Goal: Information Seeking & Learning: Learn about a topic

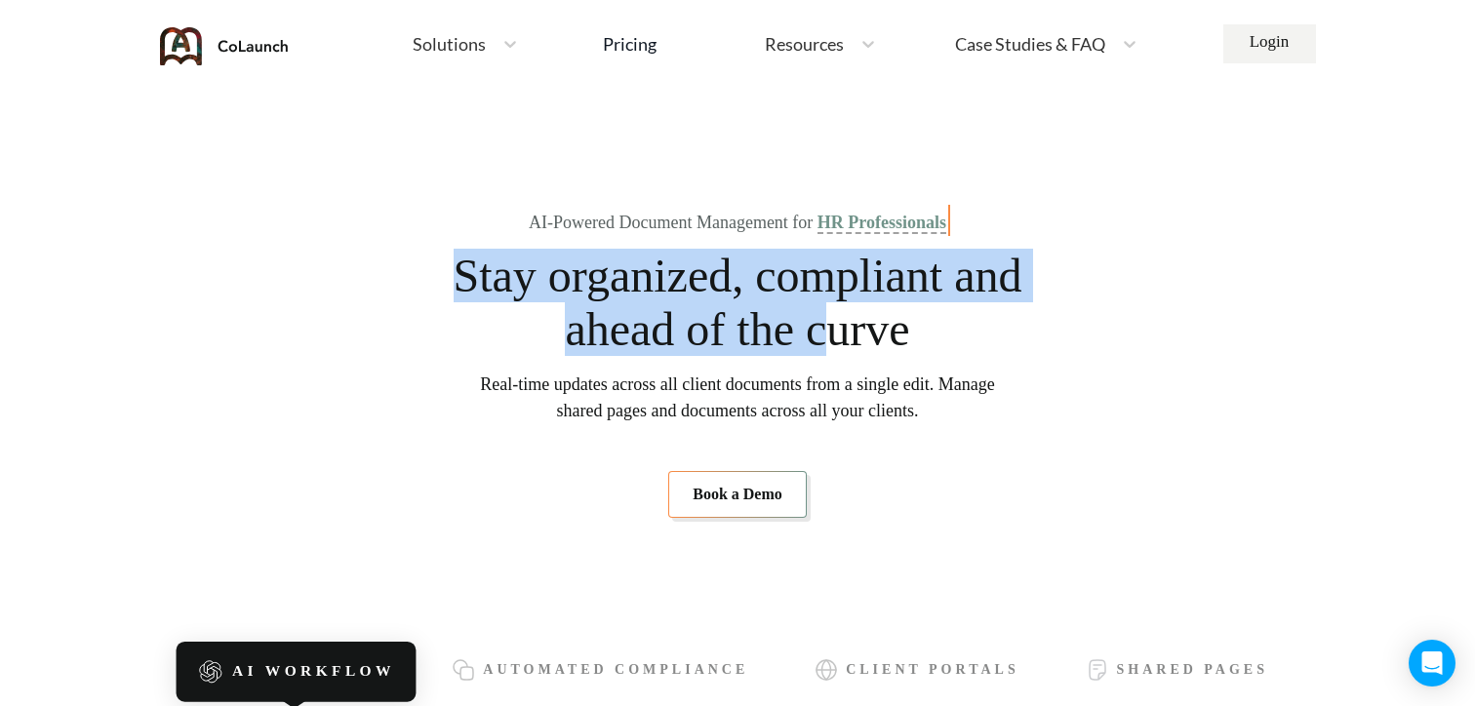
click at [897, 315] on span "Stay organized, compliant and ahead of the curve" at bounding box center [738, 302] width 572 height 107
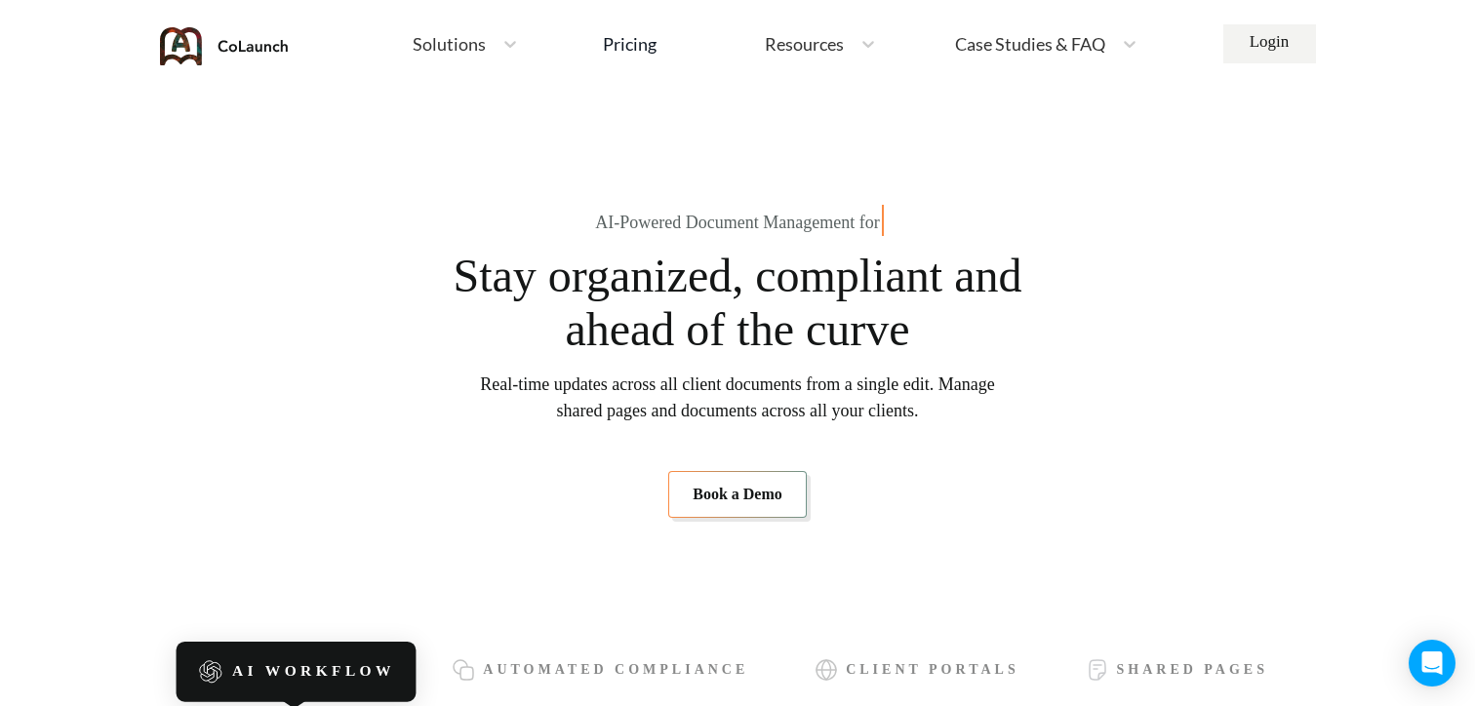
drag, startPoint x: 507, startPoint y: 218, endPoint x: 1034, endPoint y: 218, distance: 526.7
click at [1034, 218] on section "AI-Powered Document Management for Stay organized, compliant and ahead of the c…" at bounding box center [737, 365] width 1100 height 430
click at [485, 381] on span "Real-time updates across all client documents from a single edit. Manage shared…" at bounding box center [737, 398] width 515 height 53
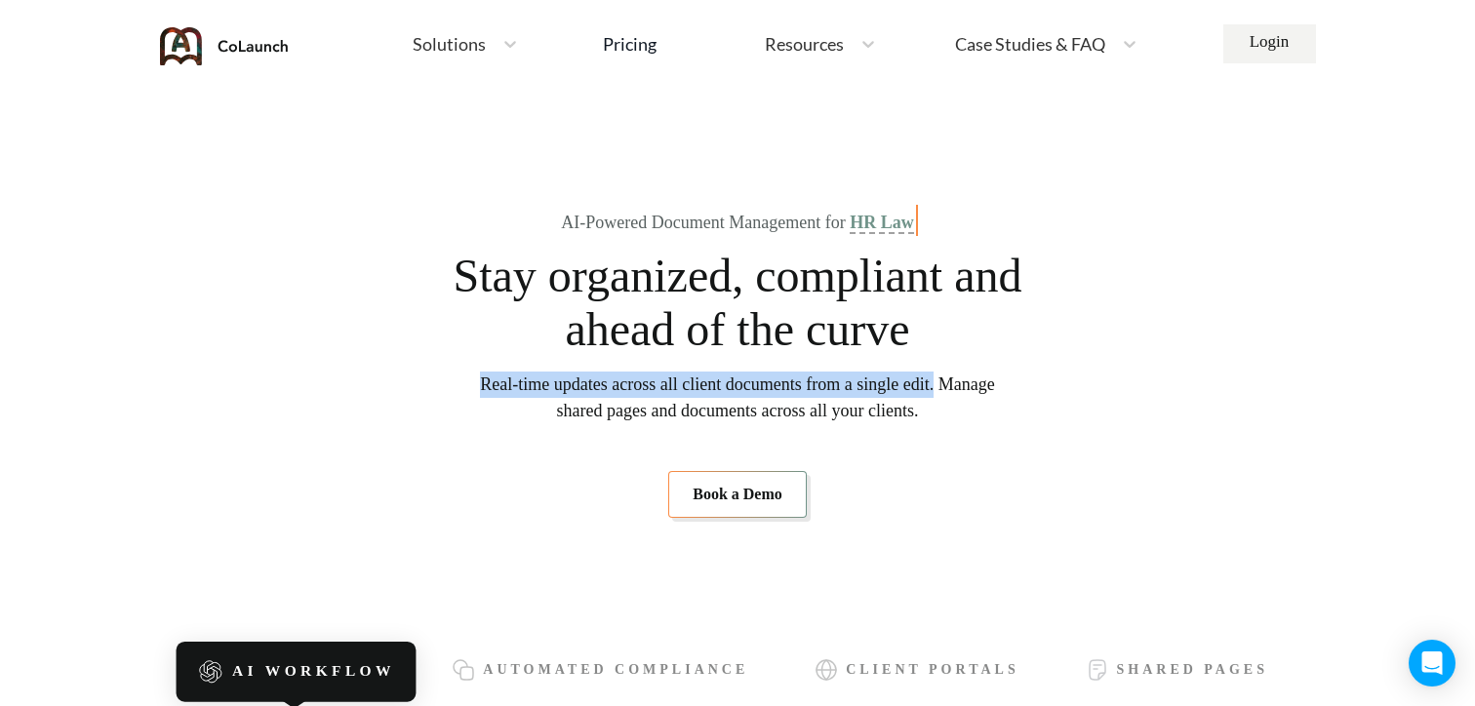
drag, startPoint x: 484, startPoint y: 381, endPoint x: 1003, endPoint y: 377, distance: 518.9
click at [1003, 377] on section "AI-Powered Document Management for HR Law Stay organized, compliant and ahead o…" at bounding box center [737, 365] width 1100 height 430
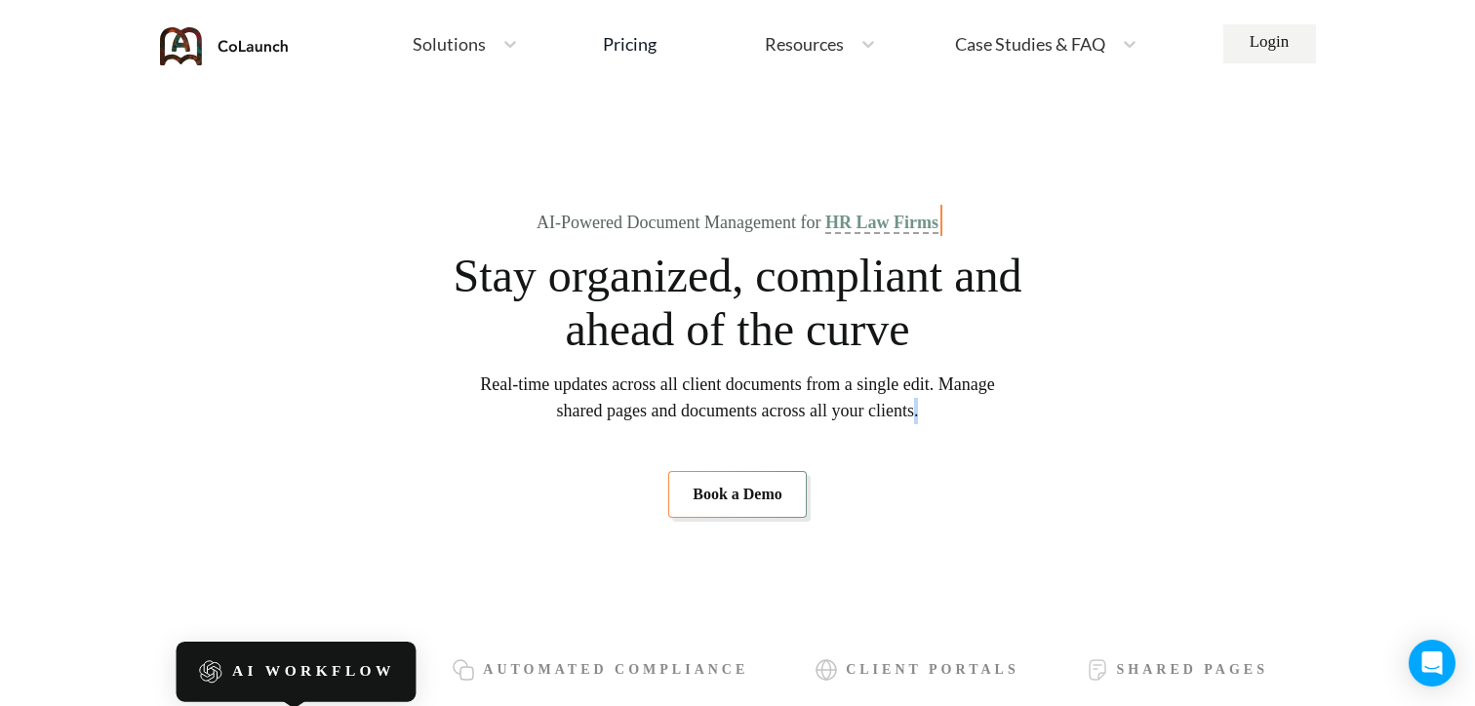
drag, startPoint x: 970, startPoint y: 412, endPoint x: 510, endPoint y: 418, distance: 459.5
click at [510, 418] on span "Real-time updates across all client documents from a single edit. Manage shared…" at bounding box center [737, 398] width 515 height 53
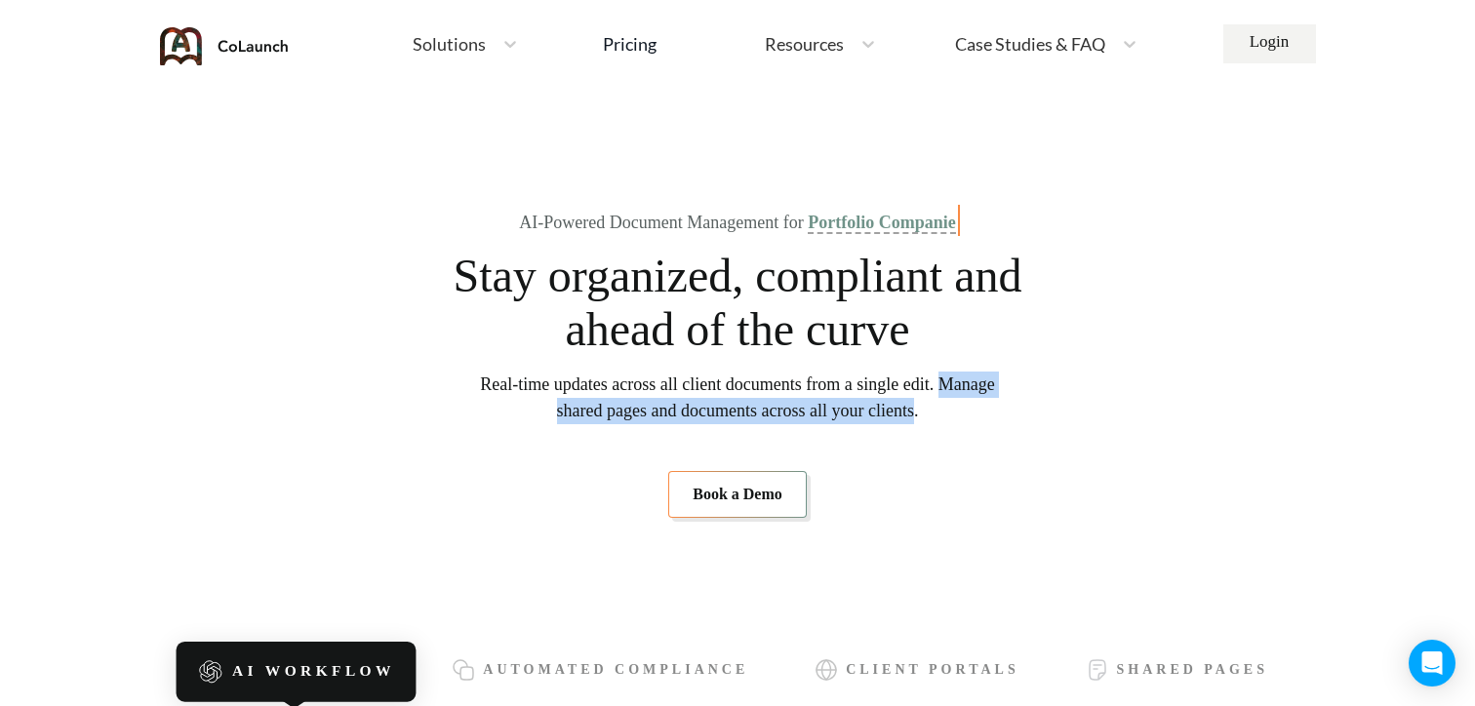
drag, startPoint x: 484, startPoint y: 415, endPoint x: 968, endPoint y: 415, distance: 483.8
click at [968, 415] on span "Real-time updates across all client documents from a single edit. Manage shared…" at bounding box center [737, 398] width 515 height 53
copy span "Manage shared pages and documents across all your clients"
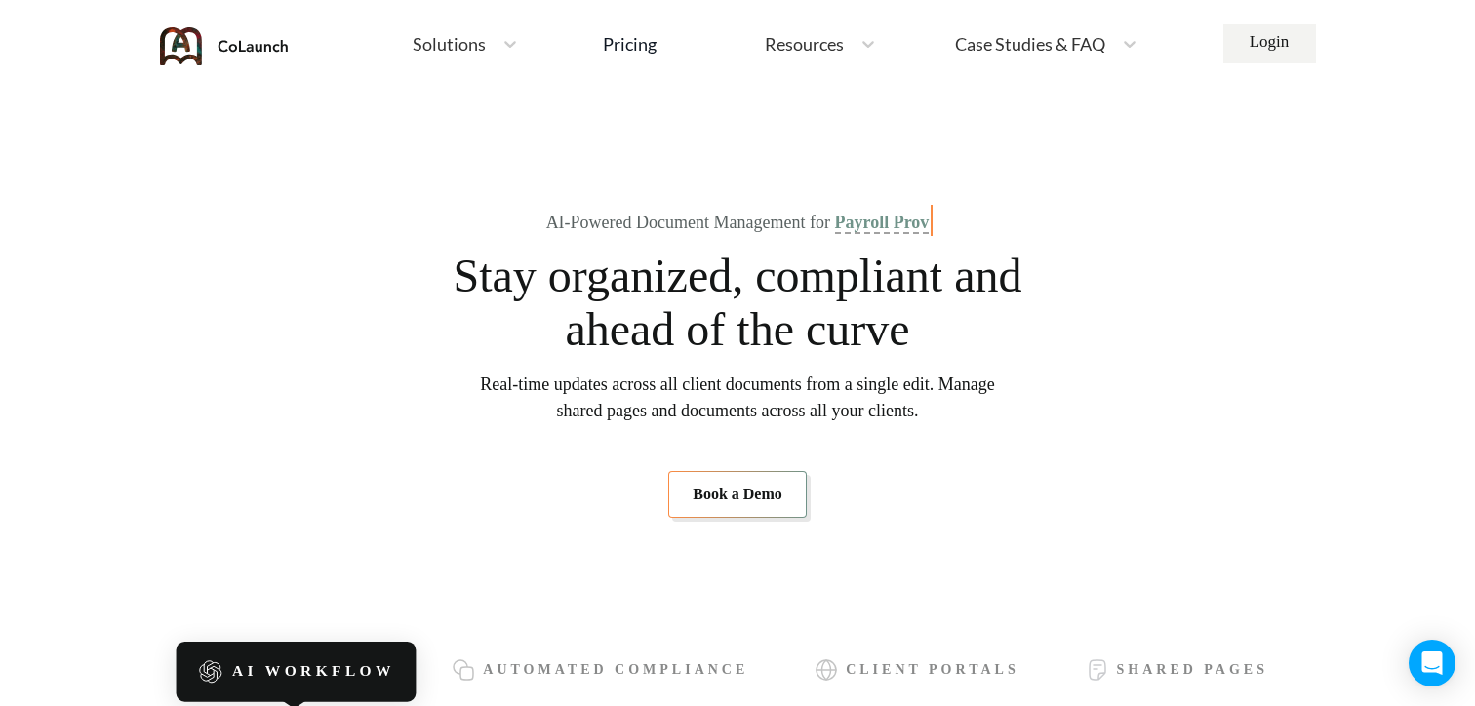
click at [492, 265] on span "Stay organized, compliant and ahead of the curve" at bounding box center [738, 302] width 572 height 107
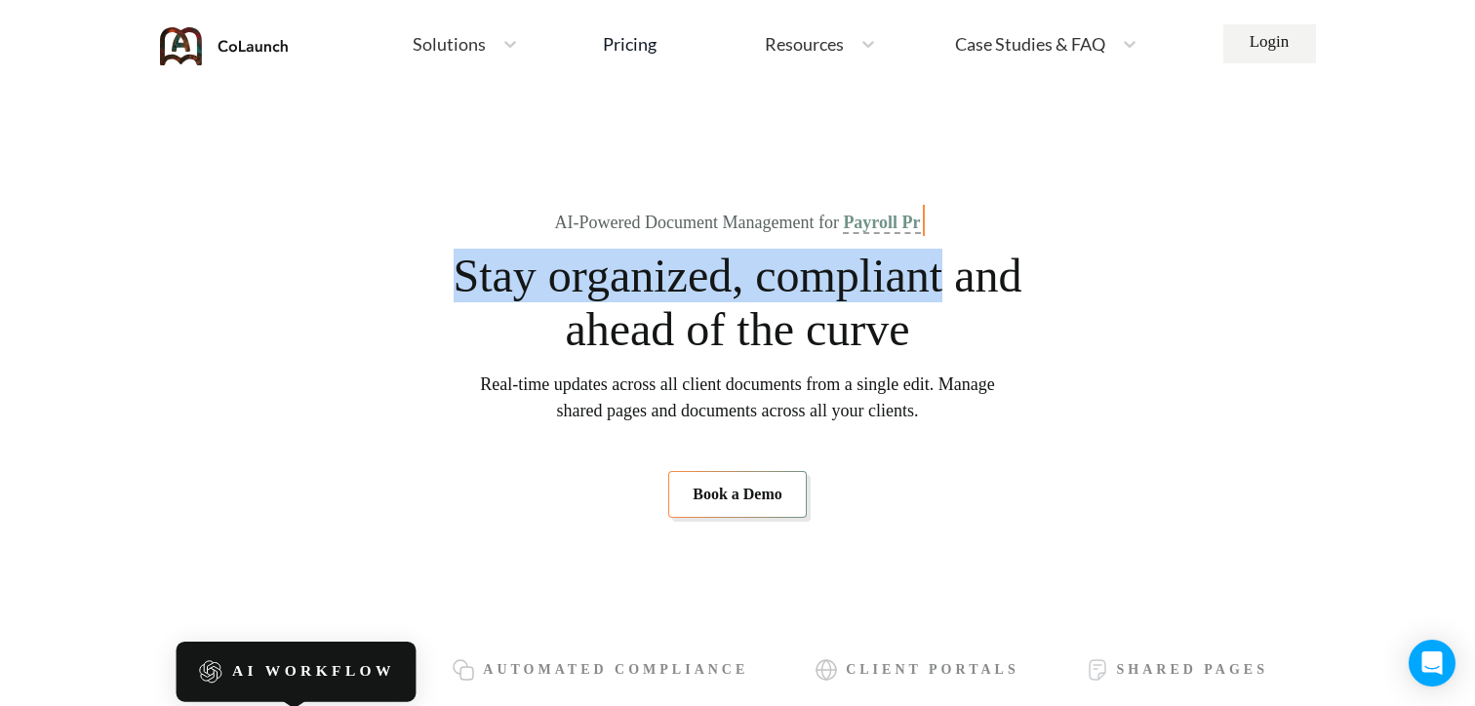
drag, startPoint x: 465, startPoint y: 267, endPoint x: 1003, endPoint y: 280, distance: 537.6
click at [1003, 280] on span "Stay organized, compliant and ahead of the curve" at bounding box center [738, 302] width 572 height 107
copy span "Stay organized, compliant"
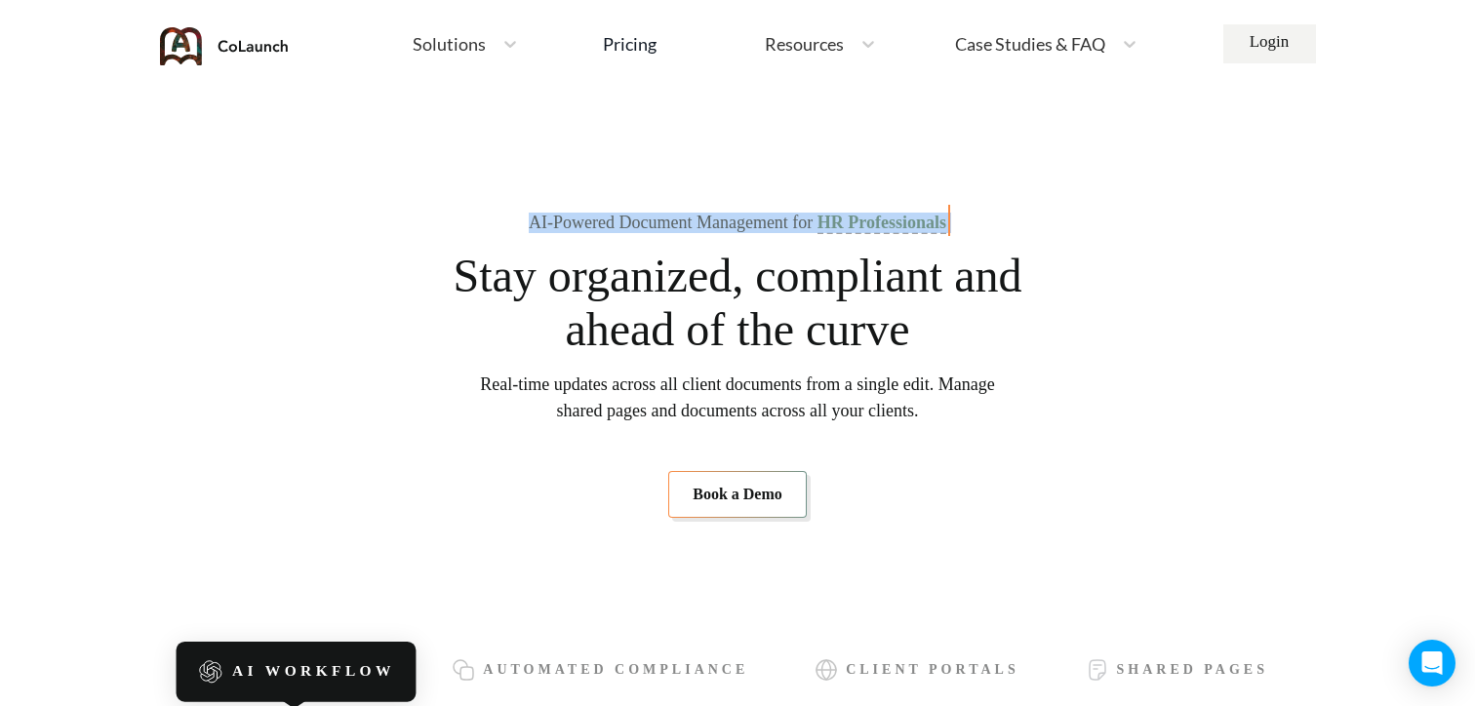
drag, startPoint x: 521, startPoint y: 221, endPoint x: 1077, endPoint y: 191, distance: 556.8
click at [1077, 191] on section "AI-Powered Document Management for HR Professionals Stay organized, compliant a…" at bounding box center [737, 365] width 1100 height 430
copy div "AI-Powered Document Management for HR Pro"
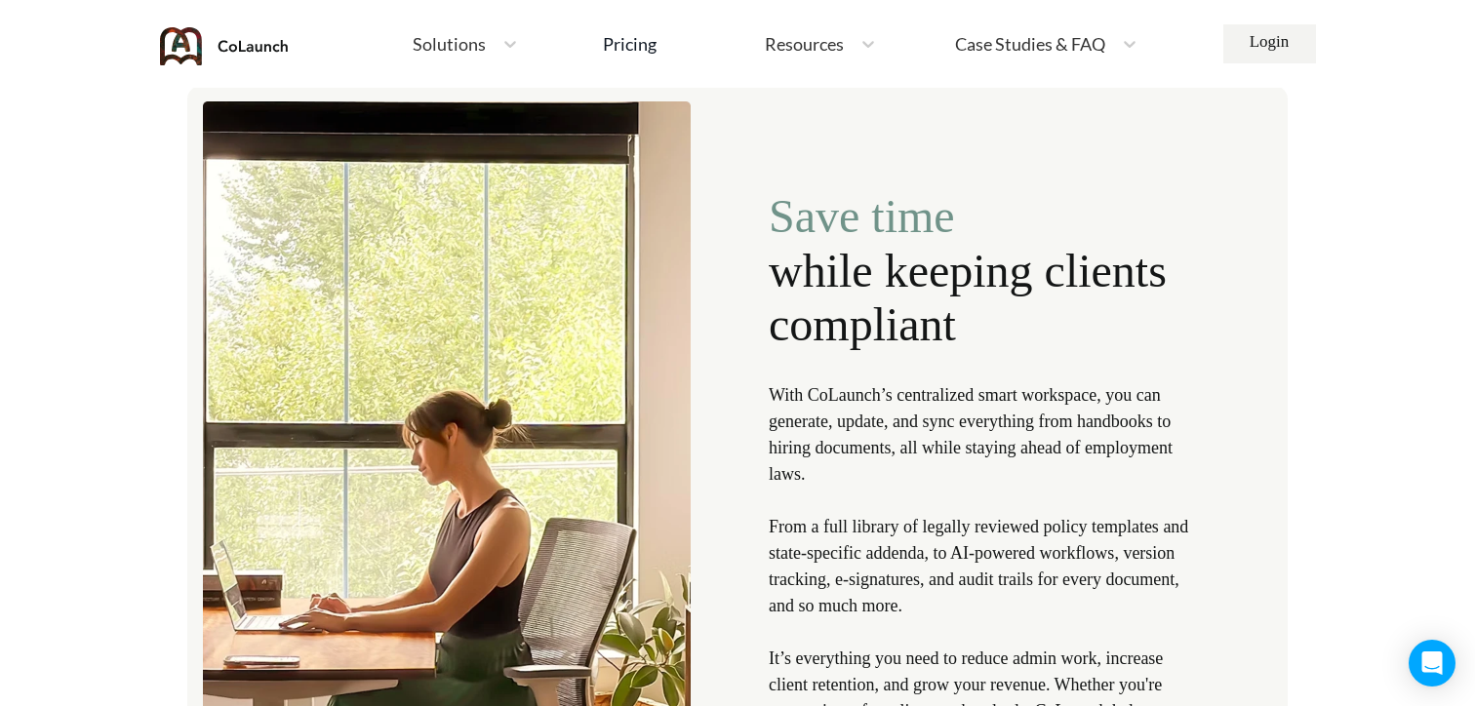
scroll to position [2051, 0]
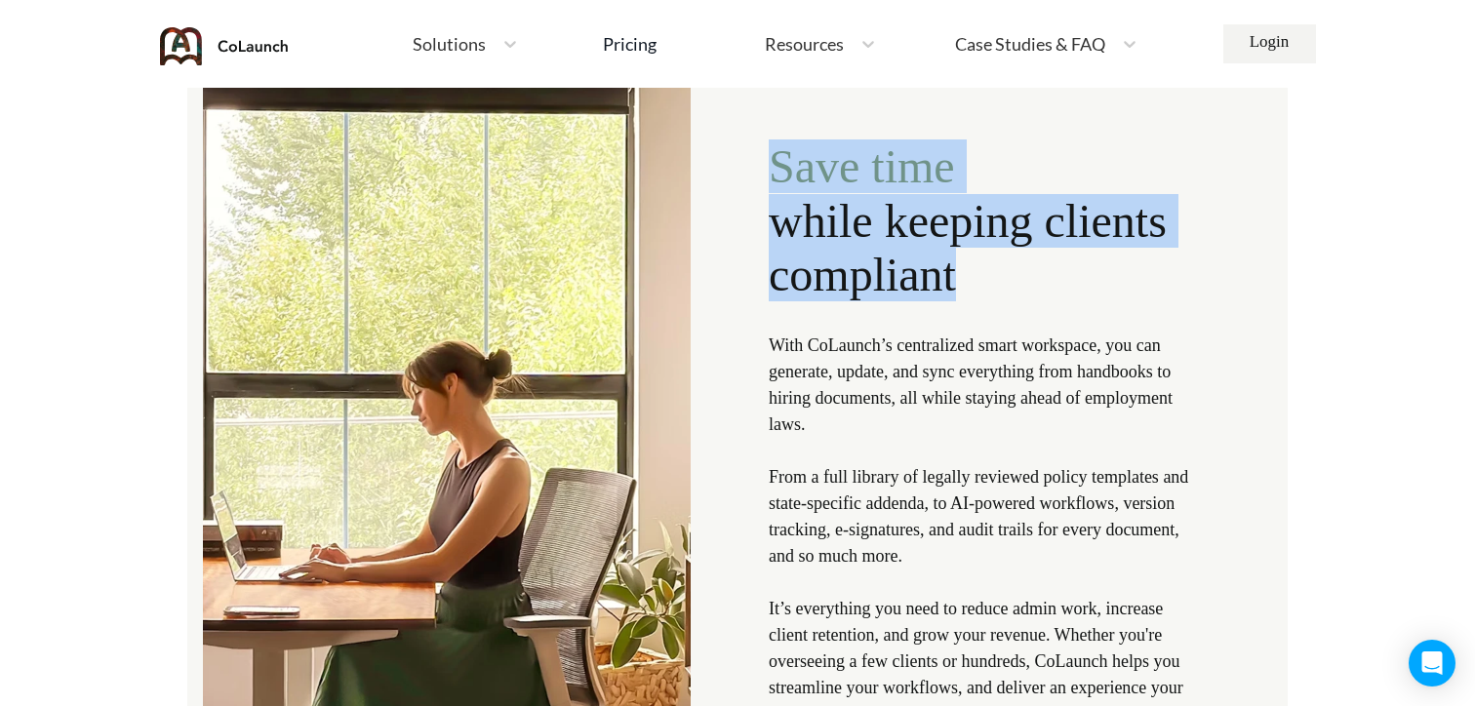
drag, startPoint x: 773, startPoint y: 179, endPoint x: 1136, endPoint y: 276, distance: 376.4
click at [1136, 276] on div "Save time while keeping clients compliant With CoLaunch’s centralized smart wor…" at bounding box center [985, 472] width 433 height 666
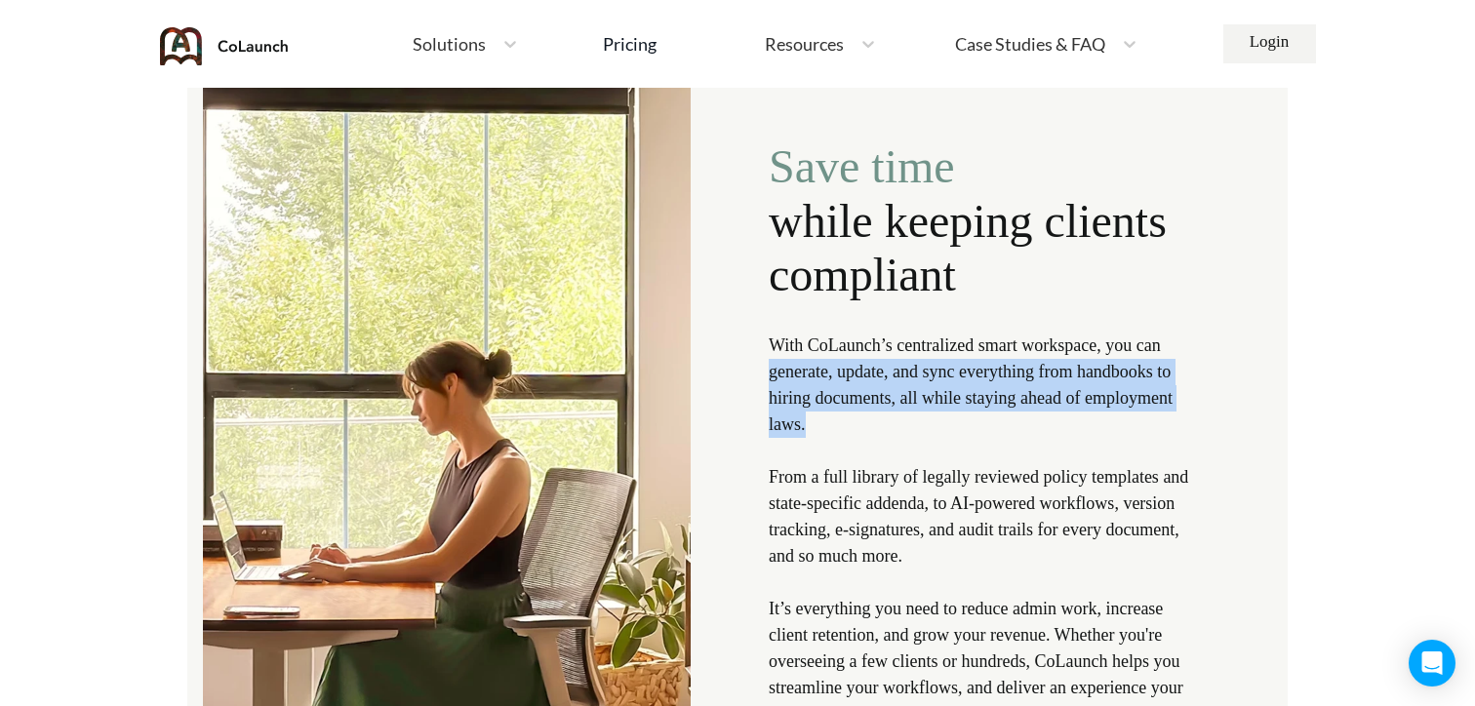
drag, startPoint x: 767, startPoint y: 372, endPoint x: 937, endPoint y: 426, distance: 179.2
click at [937, 426] on div "Save time while keeping clients compliant With CoLaunch’s centralized smart wor…" at bounding box center [737, 457] width 1100 height 843
copy p "generate, update, and sync everything from handbooks to hiring documents, all w…"
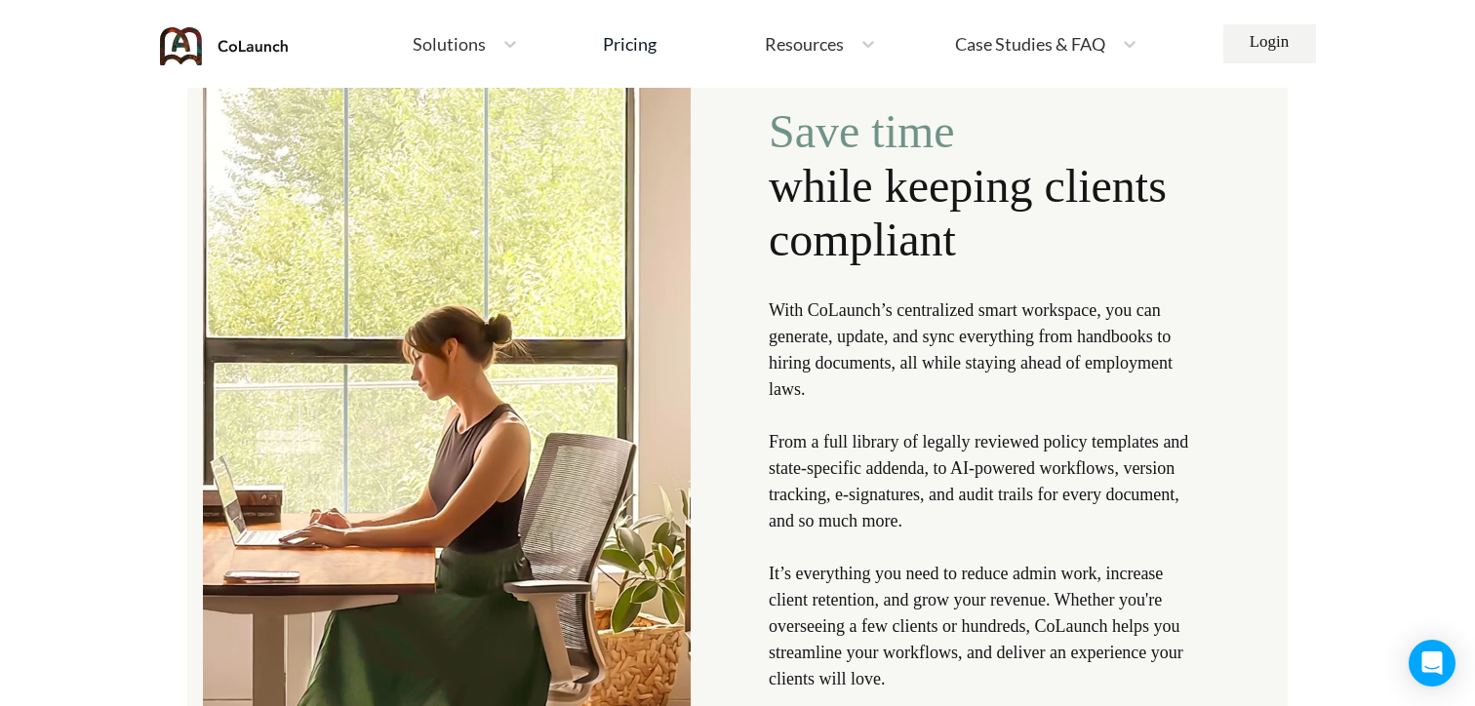
click at [965, 436] on p "With CoLaunch’s centralized smart workspace, you can generate, update, and sync…" at bounding box center [985, 494] width 433 height 395
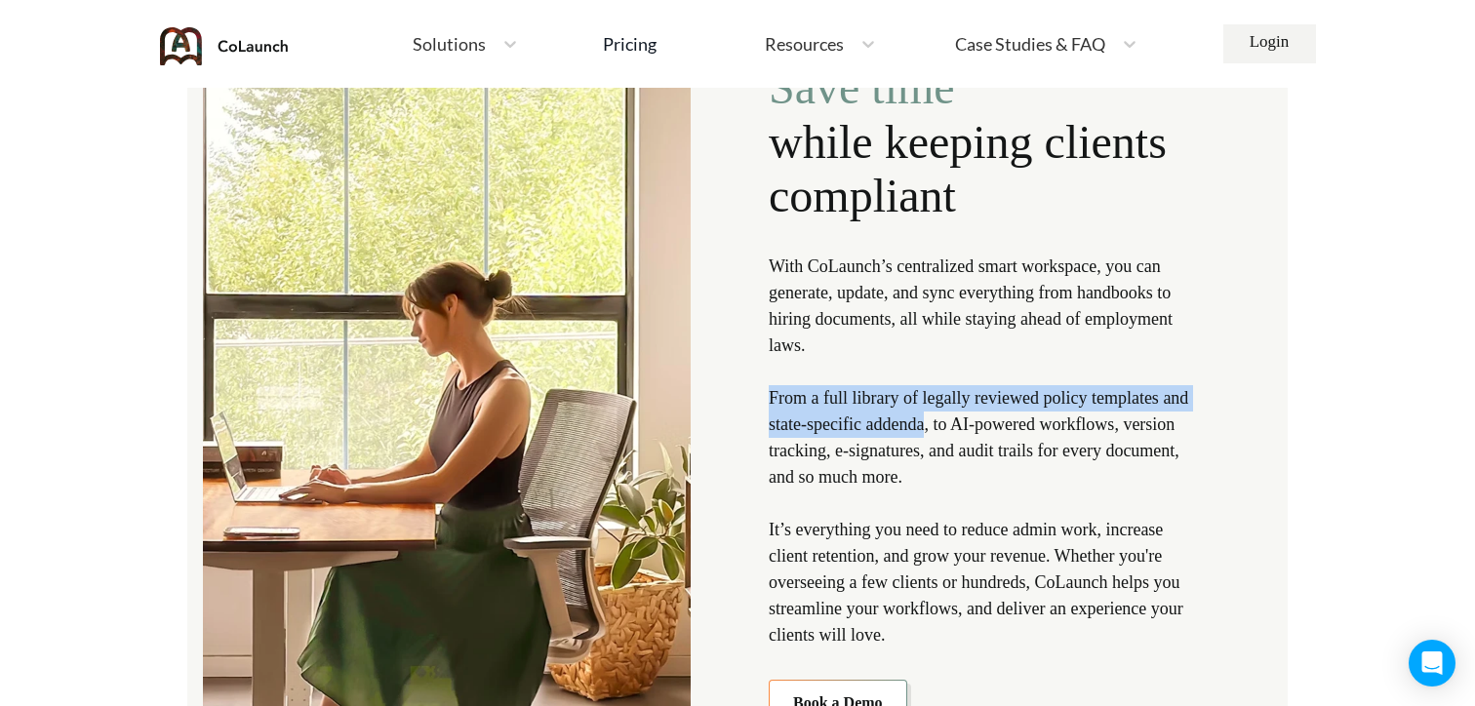
drag, startPoint x: 770, startPoint y: 397, endPoint x: 979, endPoint y: 429, distance: 212.2
click at [979, 429] on p "With CoLaunch’s centralized smart workspace, you can generate, update, and sync…" at bounding box center [985, 451] width 433 height 395
copy p "From a full library of legally reviewed policy templates and state-specific add…"
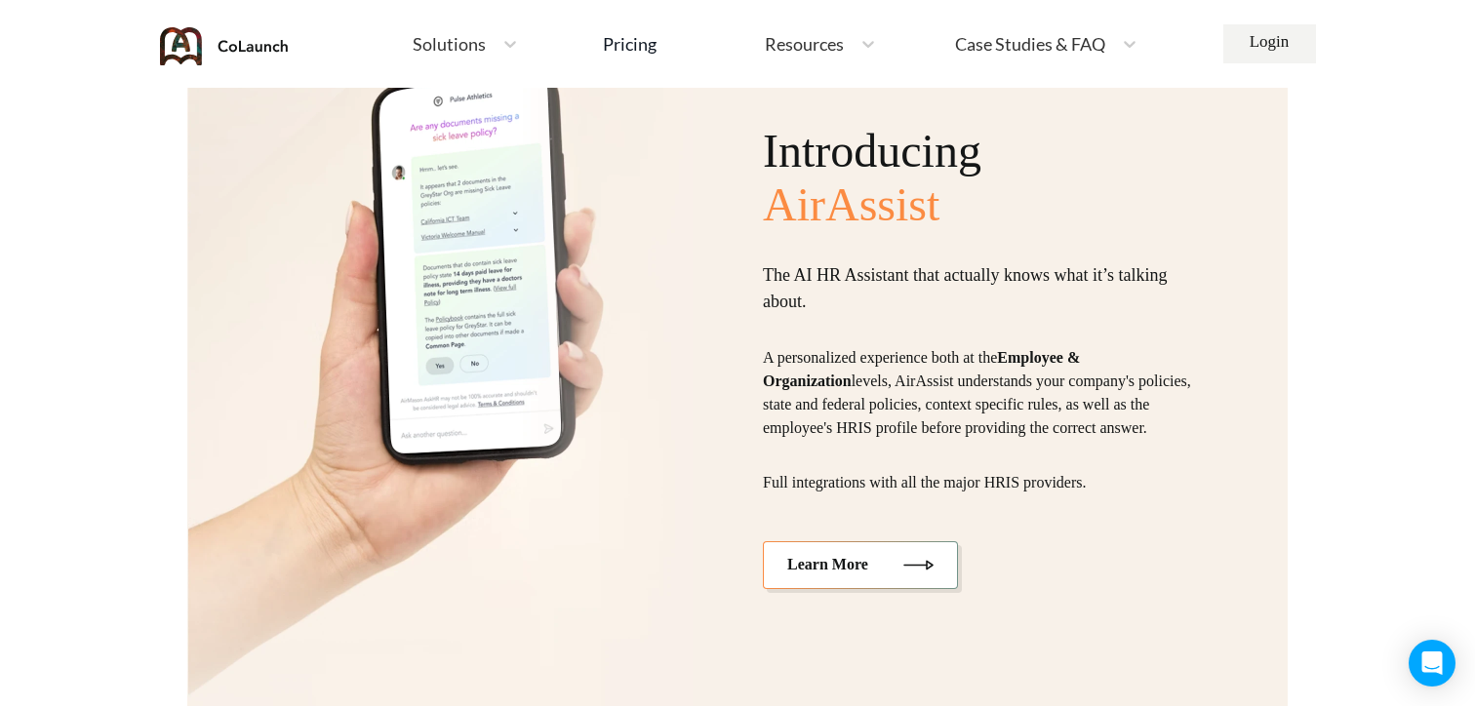
scroll to position [5067, 0]
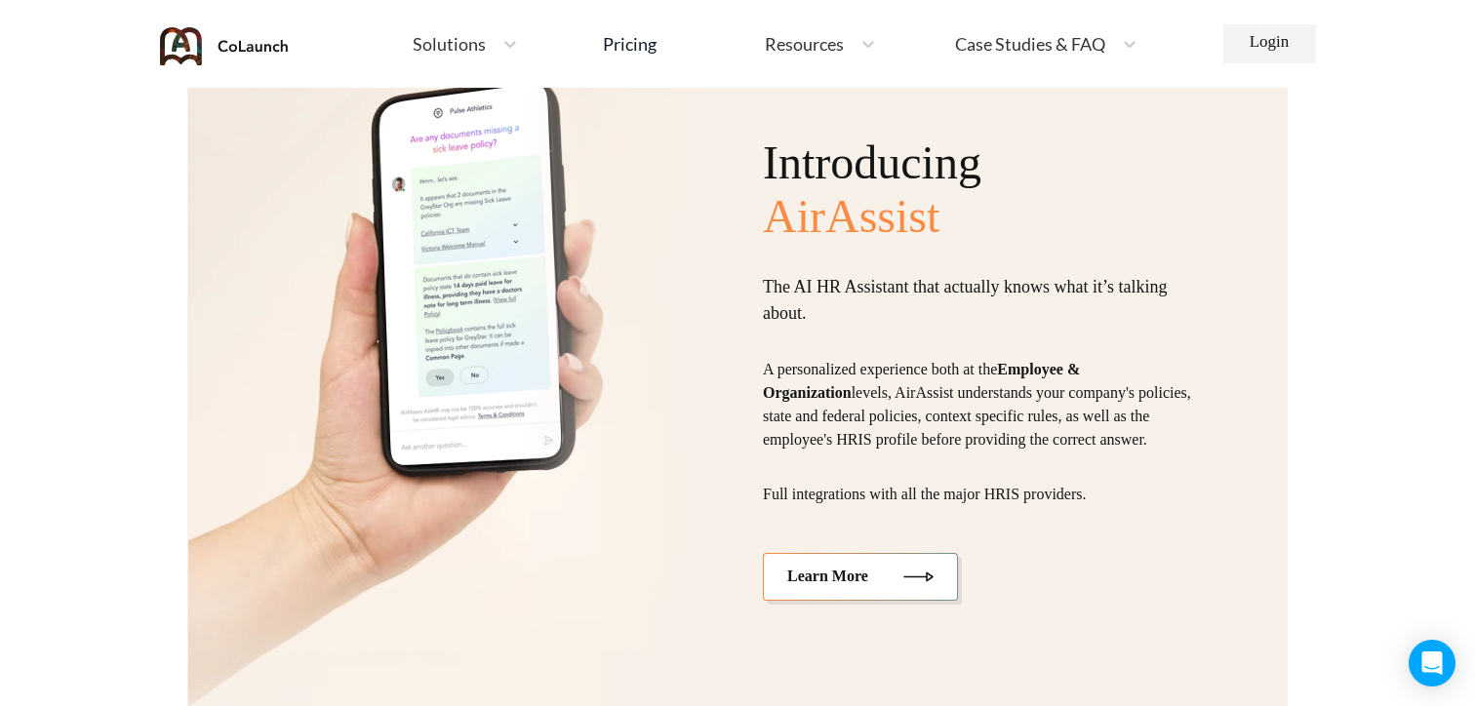
click at [774, 274] on p "The AI HR Assistant that actually knows what it’s talking about." at bounding box center [982, 300] width 439 height 53
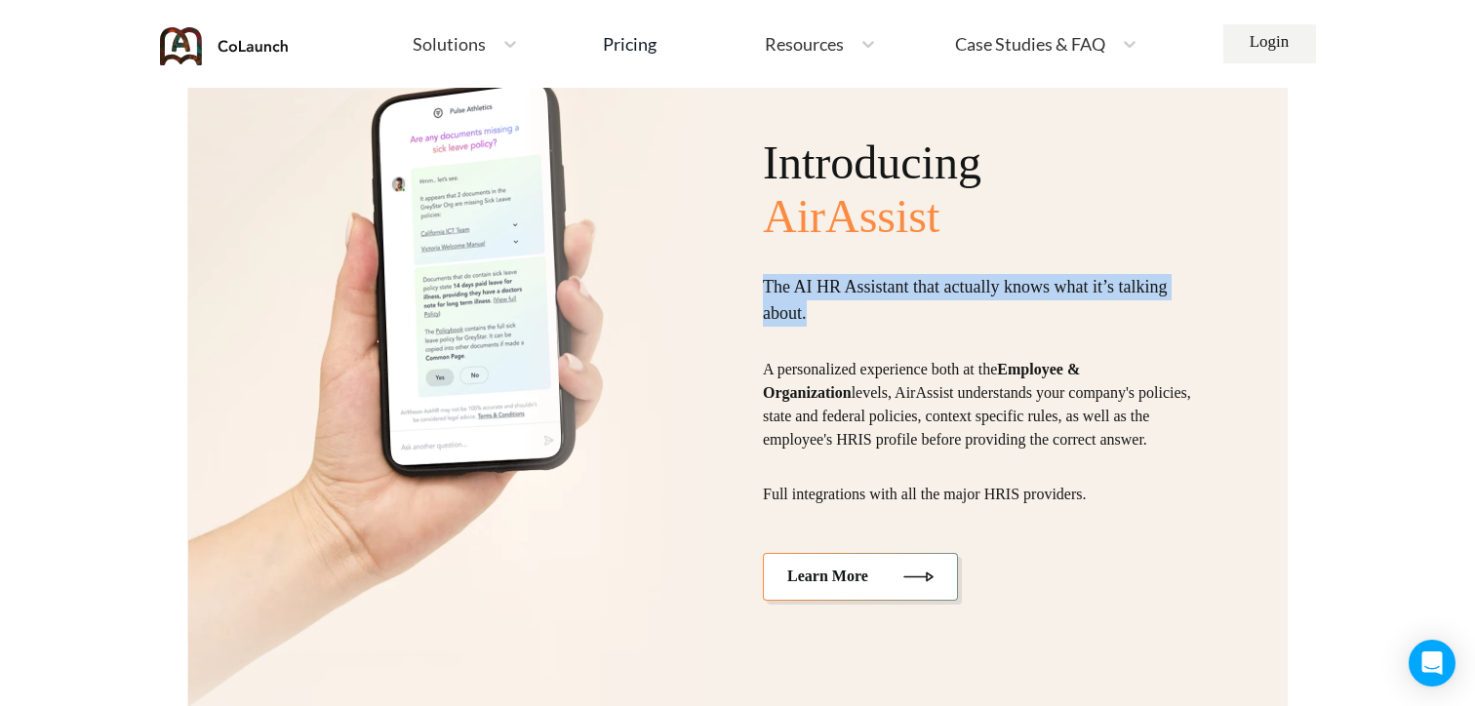
drag, startPoint x: 763, startPoint y: 269, endPoint x: 831, endPoint y: 318, distance: 83.9
click at [831, 318] on div "Introducing AirAssist The AI HR Assistant that actually knows what it’s talking…" at bounding box center [982, 368] width 439 height 465
copy p "The AI HR Assistant that actually knows what it’s talking about."
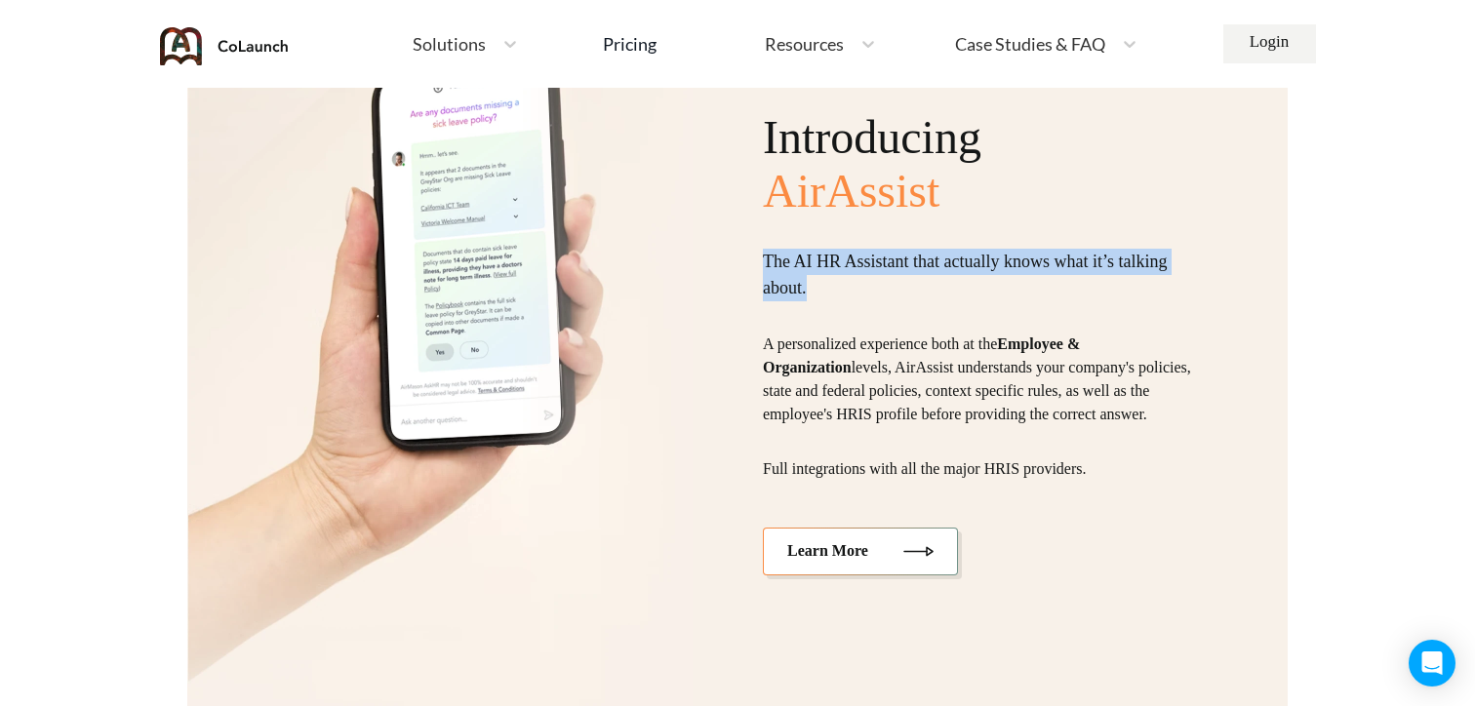
scroll to position [4591, 0]
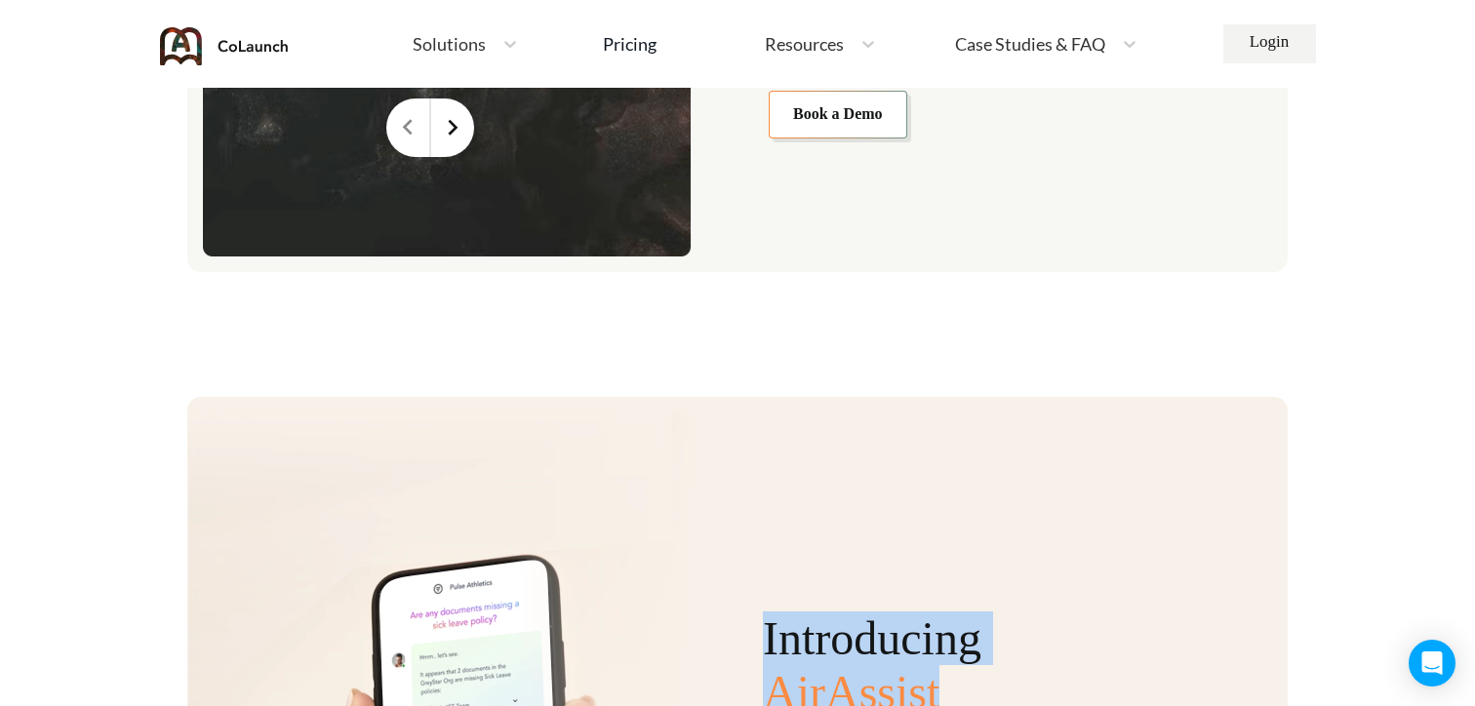
drag, startPoint x: 941, startPoint y: 693, endPoint x: 762, endPoint y: 578, distance: 213.2
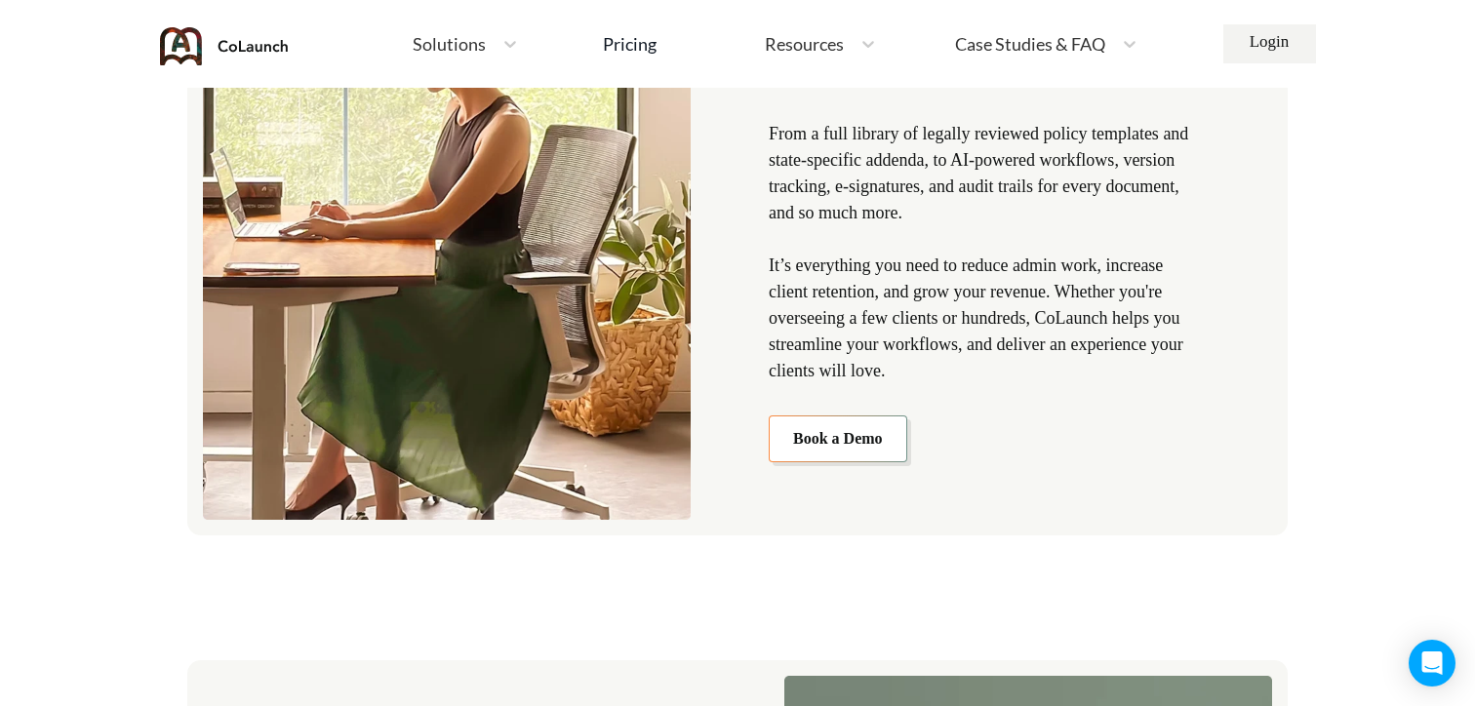
scroll to position [3066, 0]
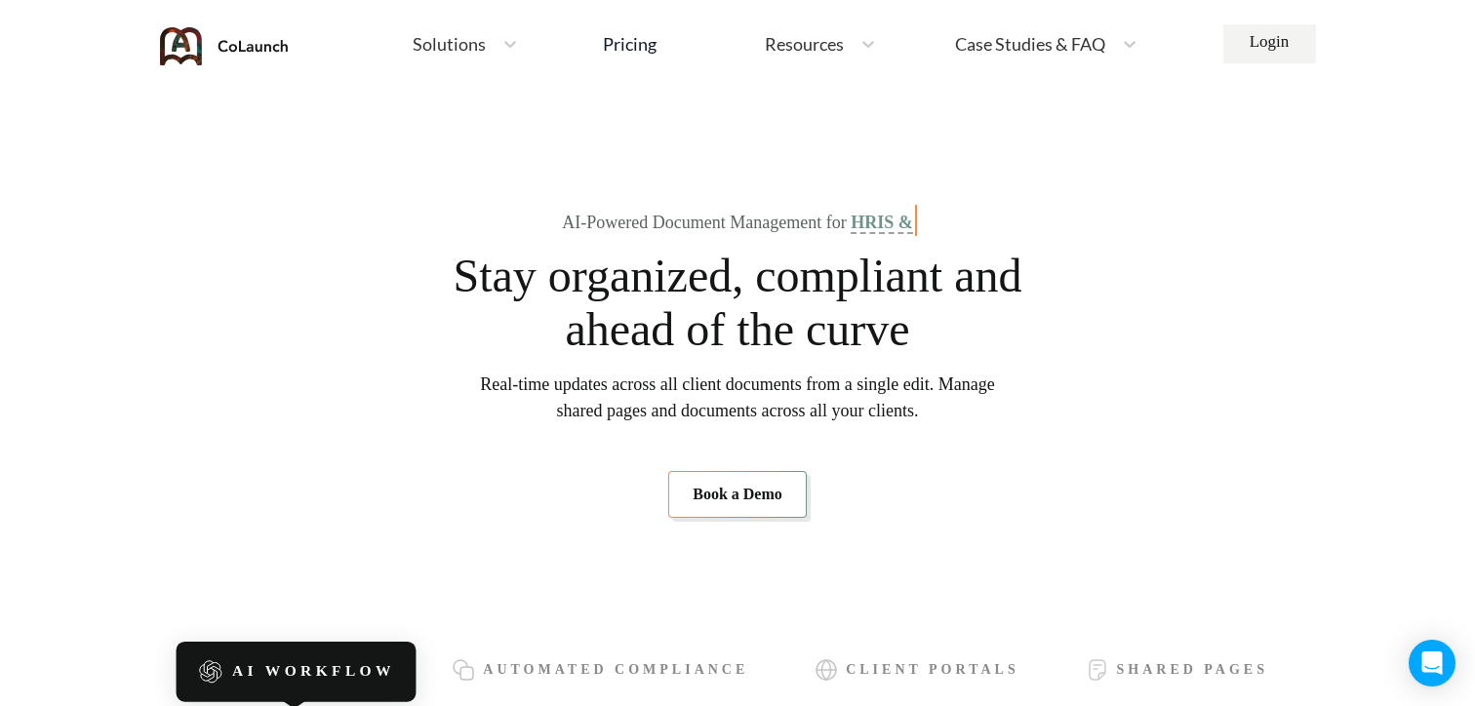
click at [462, 45] on span "Solutions" at bounding box center [449, 44] width 73 height 18
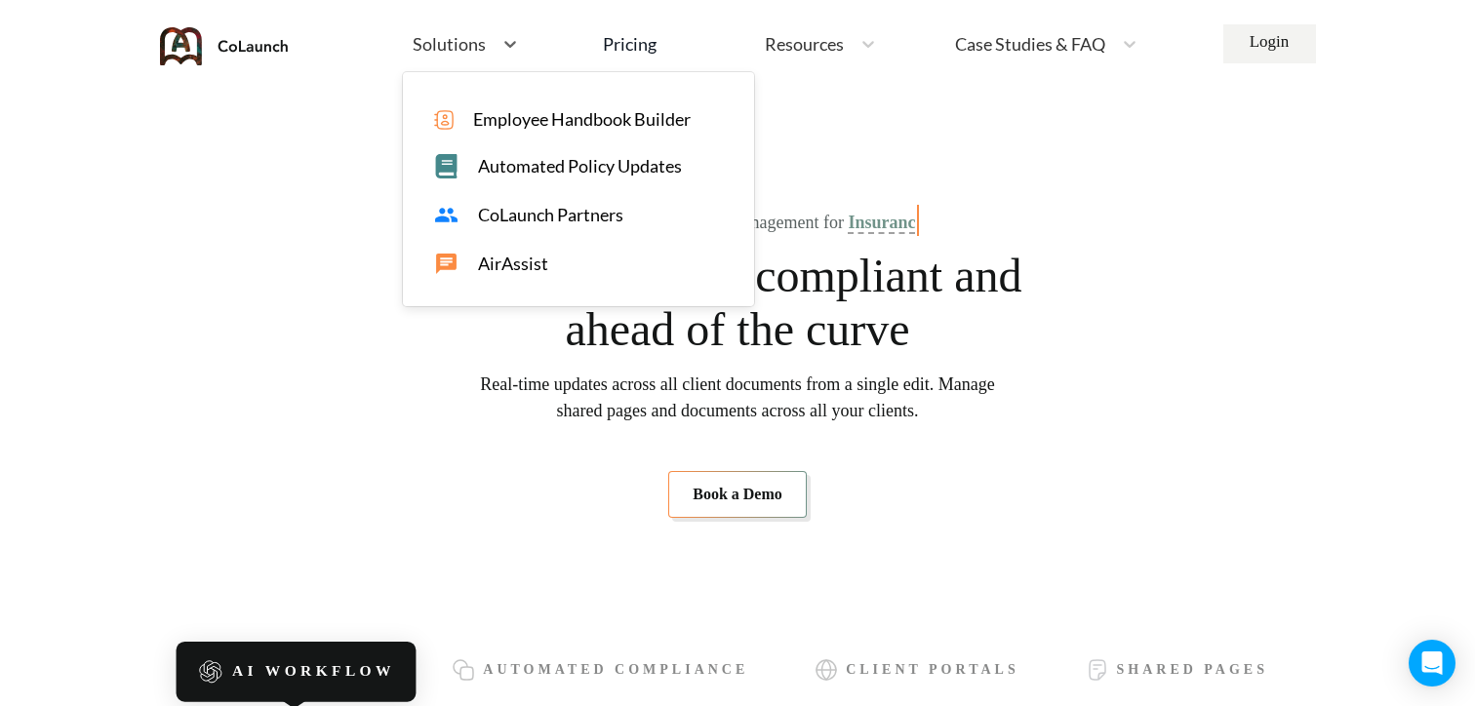
click at [519, 256] on span "AirAssist" at bounding box center [513, 264] width 70 height 20
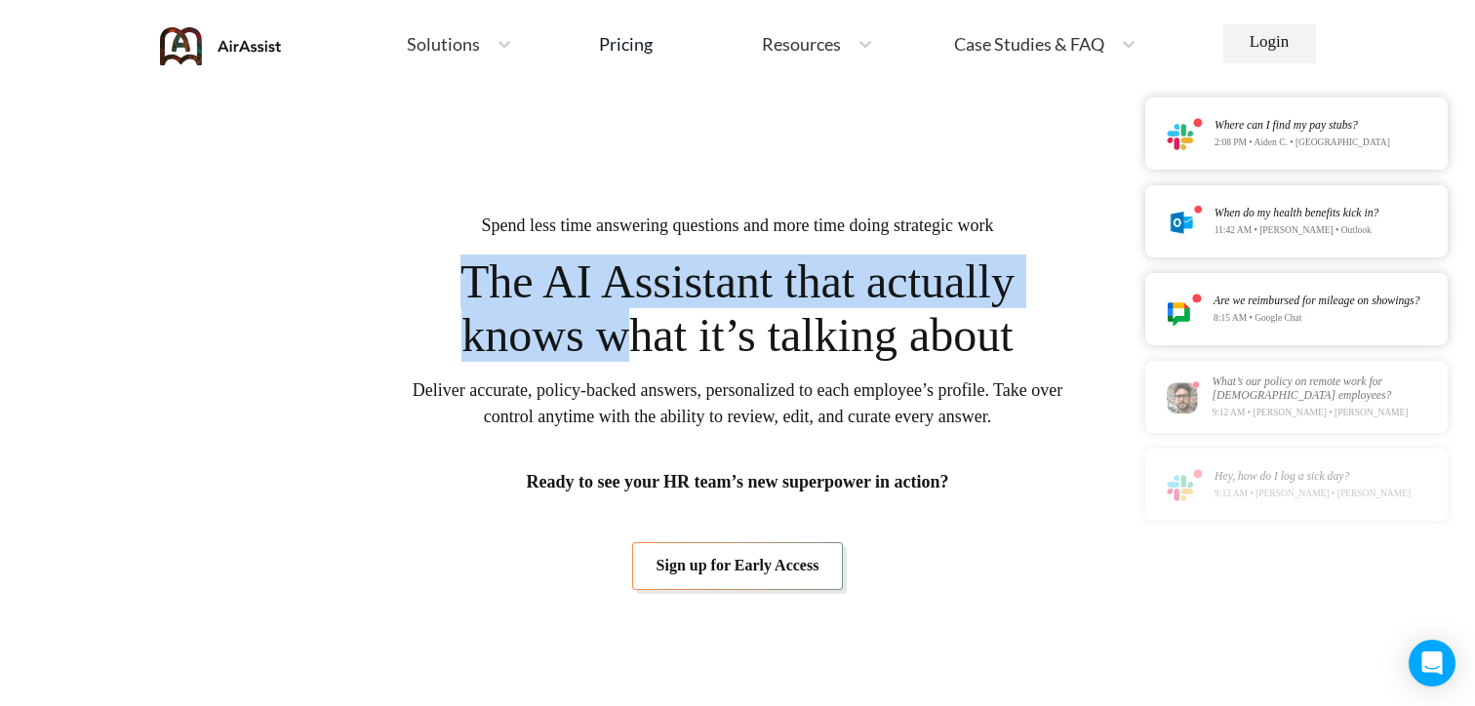
drag, startPoint x: 434, startPoint y: 266, endPoint x: 624, endPoint y: 325, distance: 199.0
click at [624, 325] on span "The AI Assistant that actually knows what it’s talking about" at bounding box center [738, 308] width 606 height 107
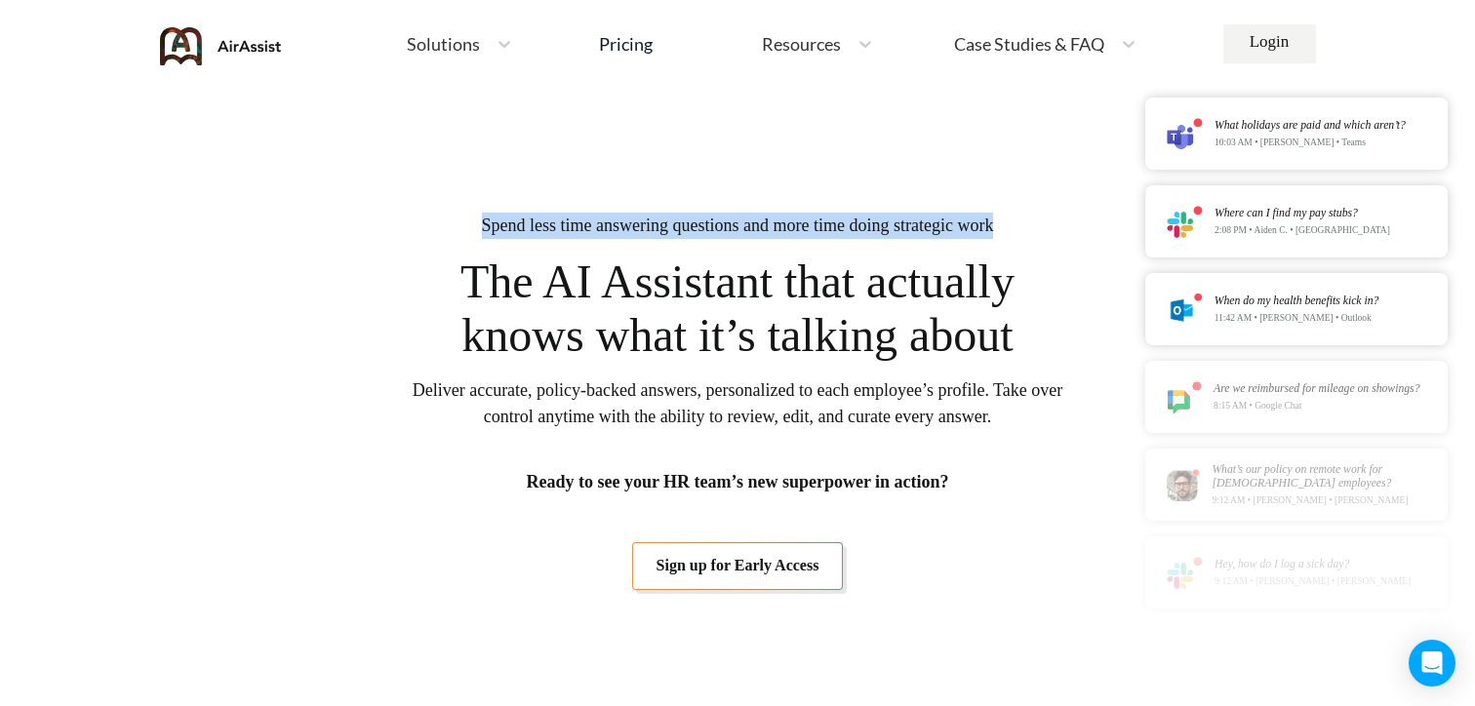
drag, startPoint x: 1035, startPoint y: 230, endPoint x: 450, endPoint y: 224, distance: 585.3
copy span "Spend less time answering questions and more time doing strategic work"
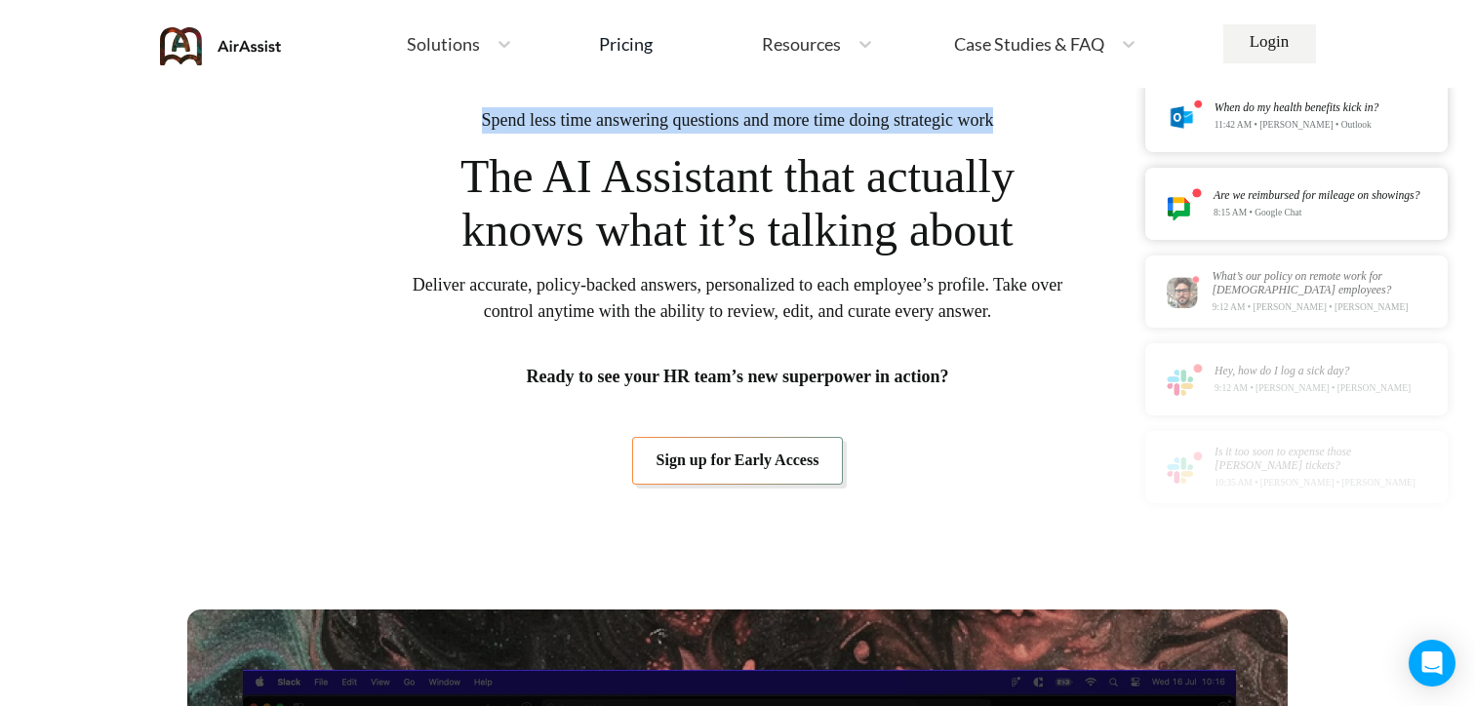
scroll to position [88, 0]
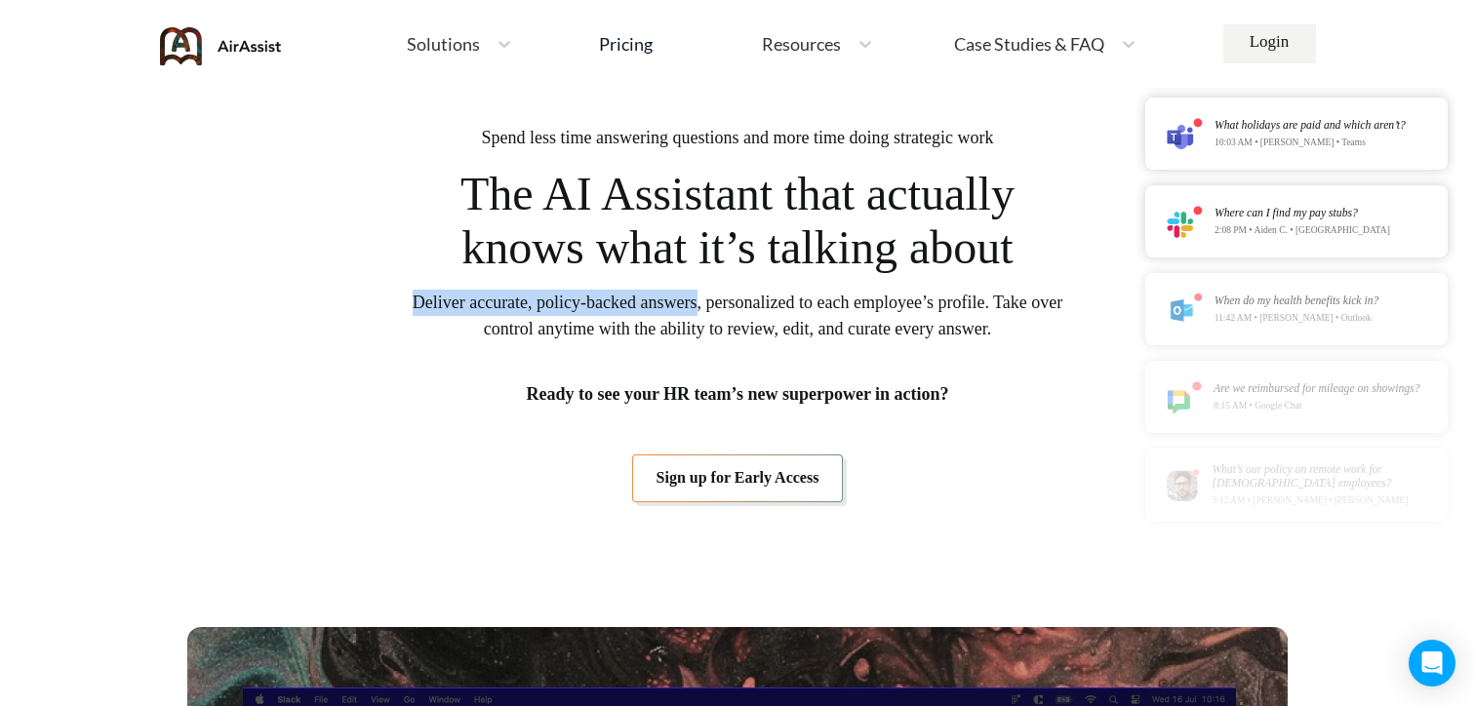
drag, startPoint x: 421, startPoint y: 305, endPoint x: 730, endPoint y: 303, distance: 308.2
click at [730, 303] on span "Deliver accurate, policy-backed answers, personalized to each employee’s profil…" at bounding box center [738, 316] width 654 height 53
copy span "Deliver accurate, policy-backed answers"
